Goal: Entertainment & Leisure: Browse casually

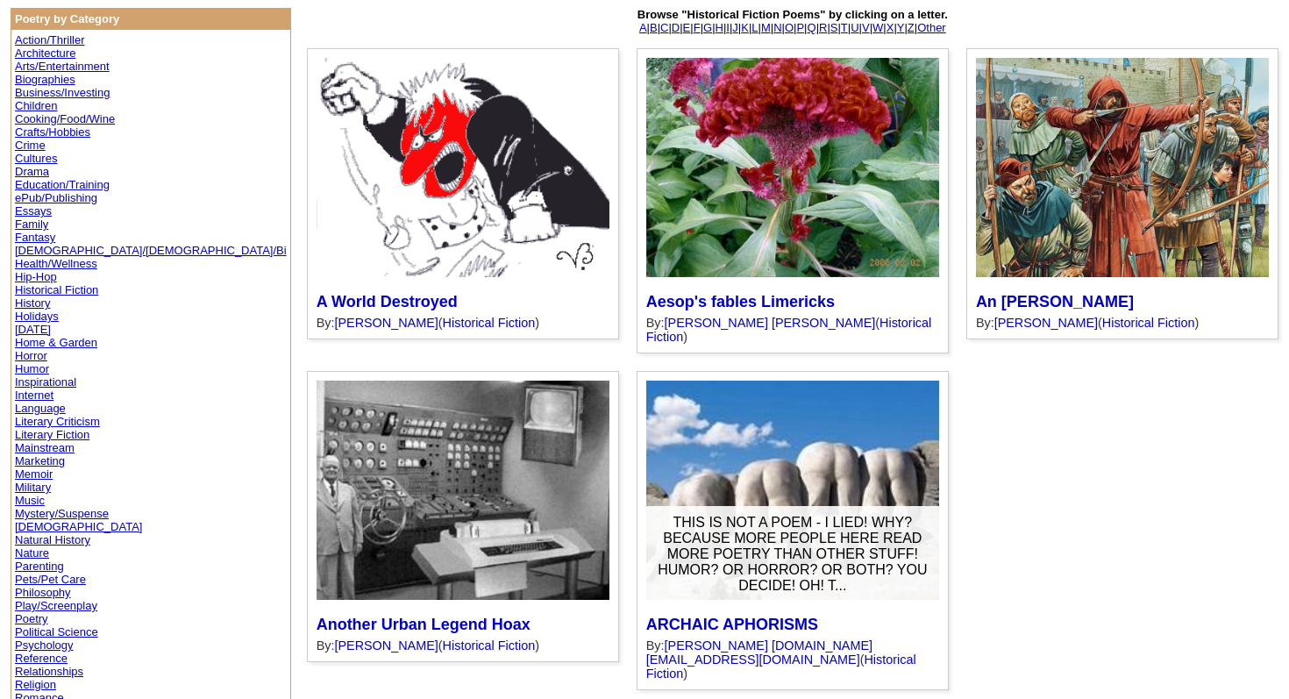
scroll to position [119, 0]
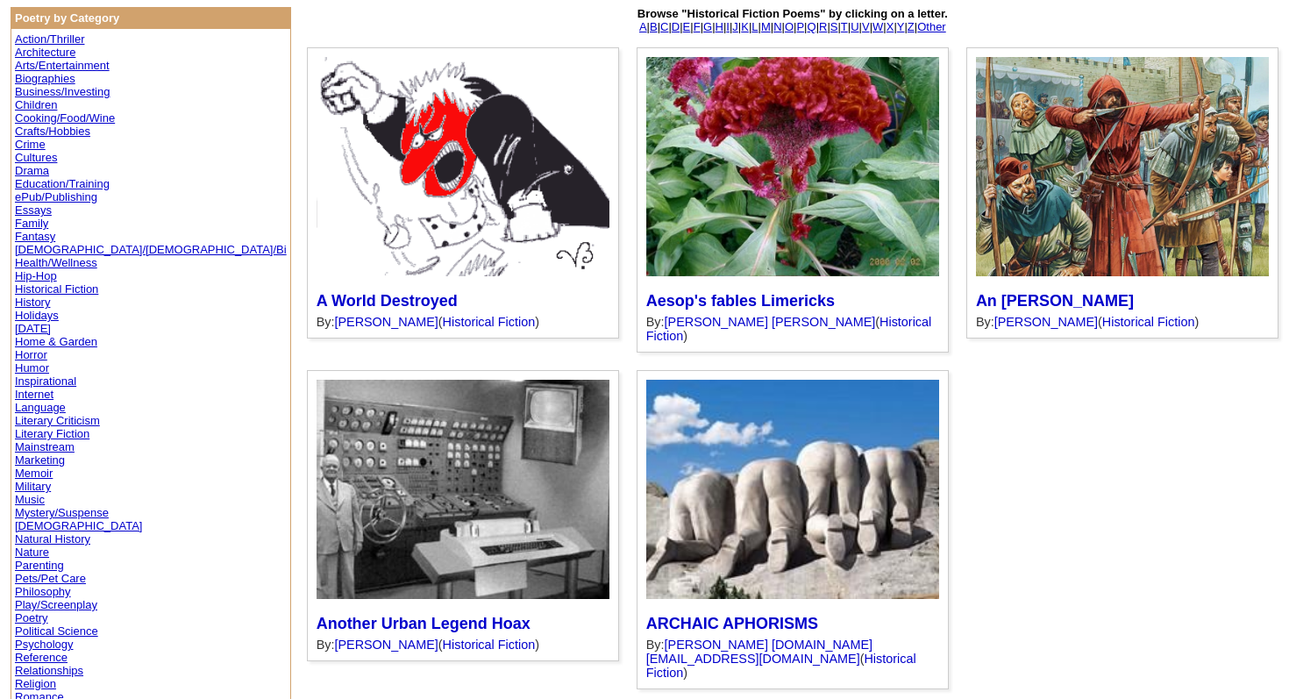
click at [513, 386] on div "An early morn of what could be. Should we not be thankful for all [DEMOGRAPHIC_…" at bounding box center [793, 368] width 972 height 642
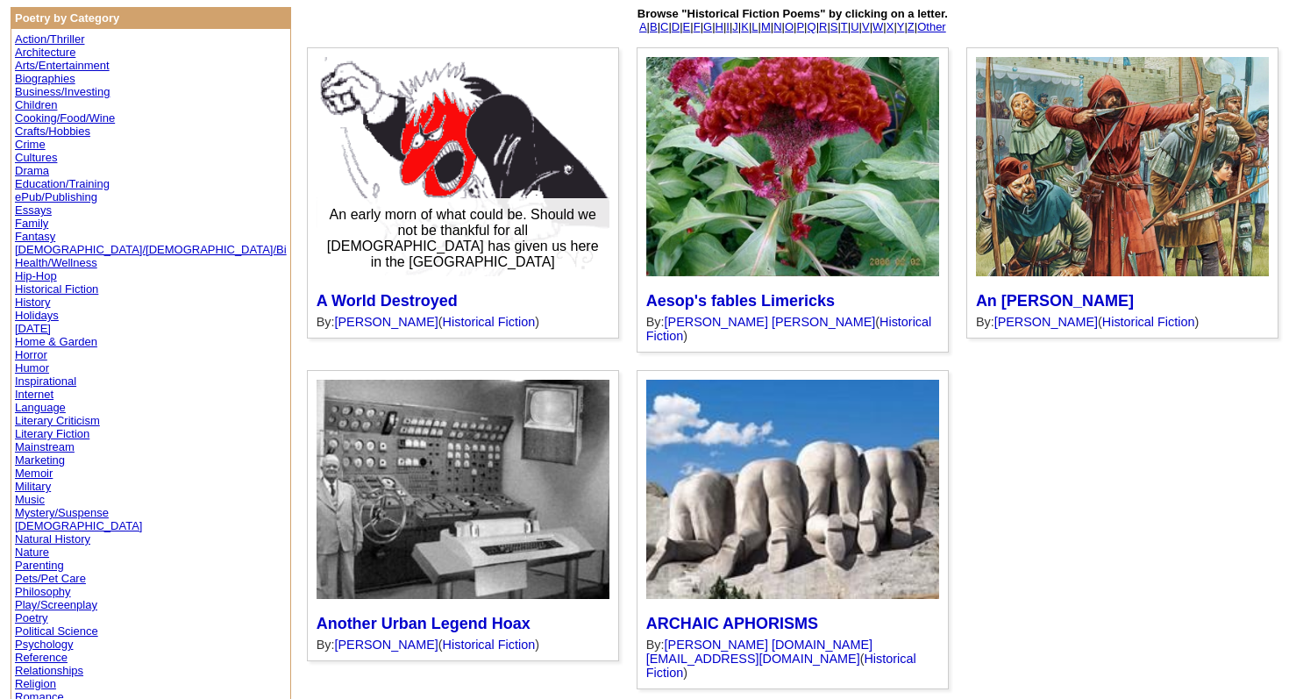
click at [362, 132] on div at bounding box center [463, 166] width 293 height 219
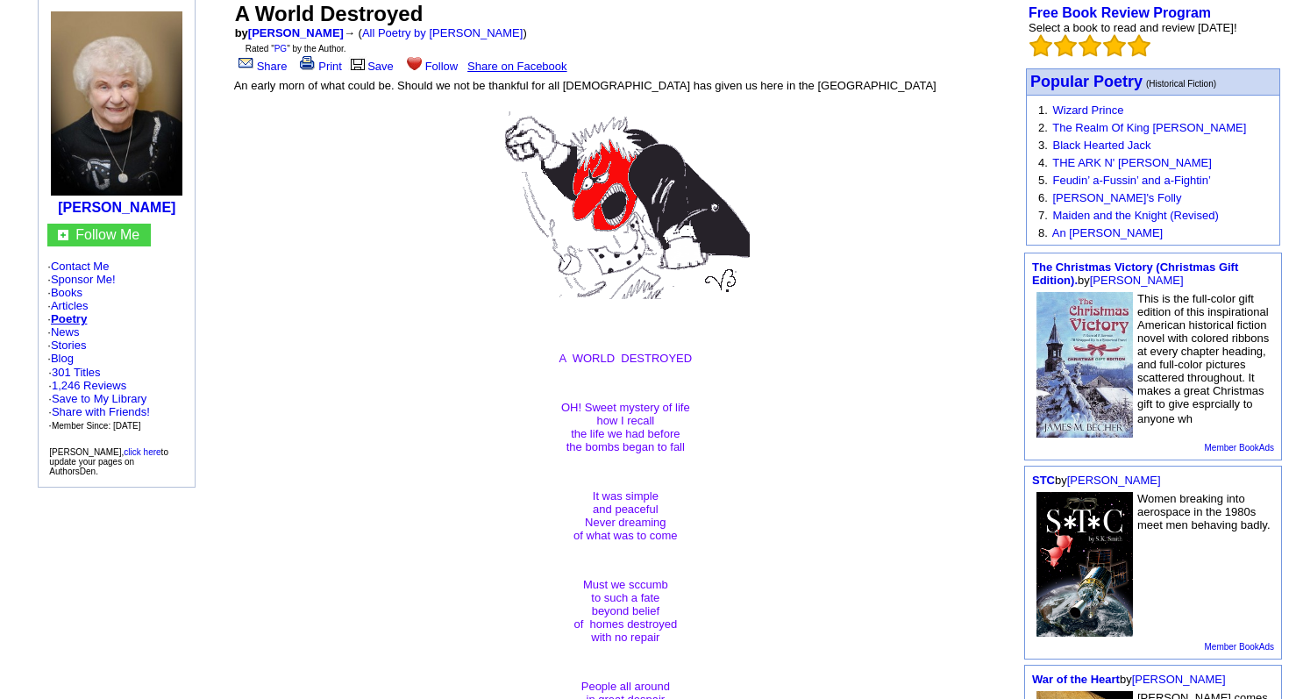
scroll to position [95, 0]
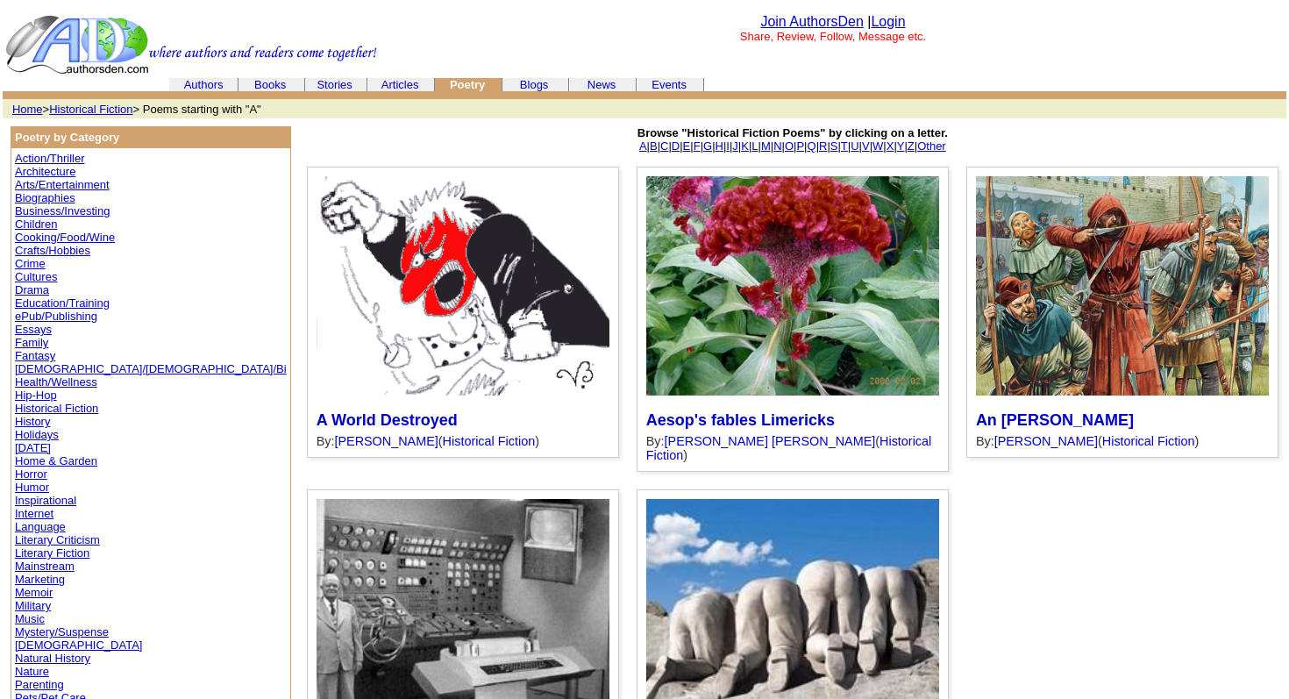
scroll to position [119, 0]
